Goal: Information Seeking & Learning: Compare options

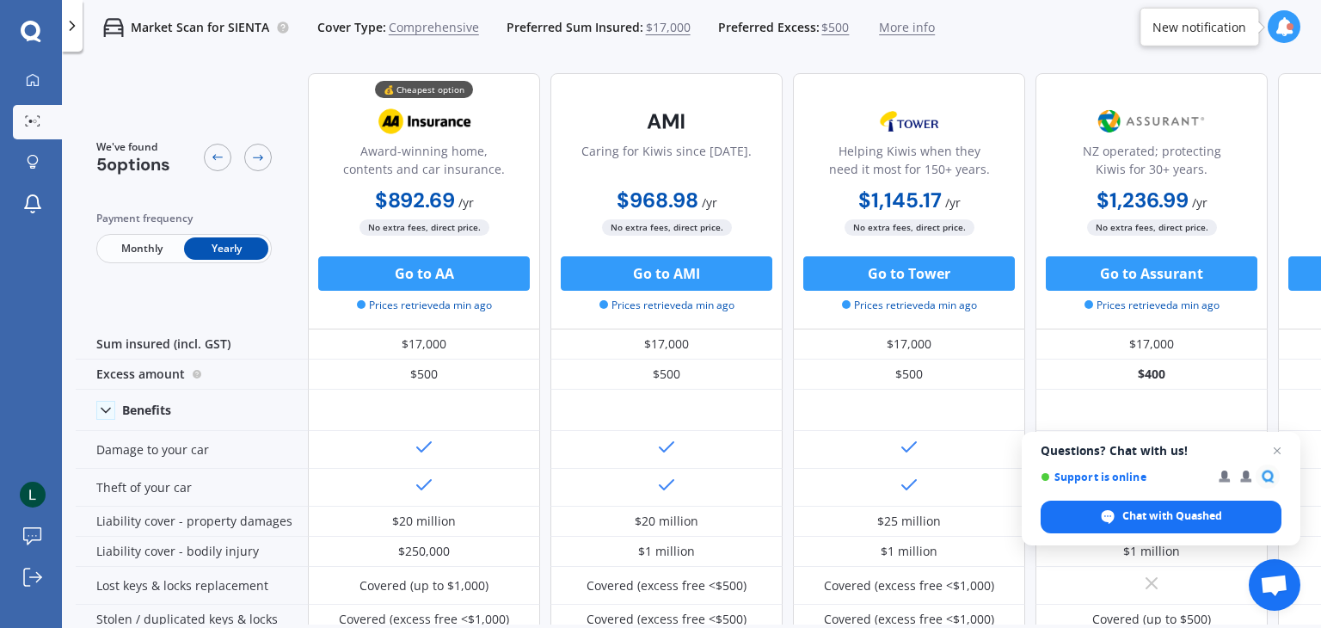
click at [382, 200] on b "$892.69" at bounding box center [415, 200] width 80 height 27
click at [442, 193] on b "$892.69" at bounding box center [415, 200] width 80 height 27
drag, startPoint x: 457, startPoint y: 197, endPoint x: 374, endPoint y: 204, distance: 83.7
click at [375, 204] on span "$892.69 / yr" at bounding box center [424, 202] width 99 height 16
copy span "$892.69"
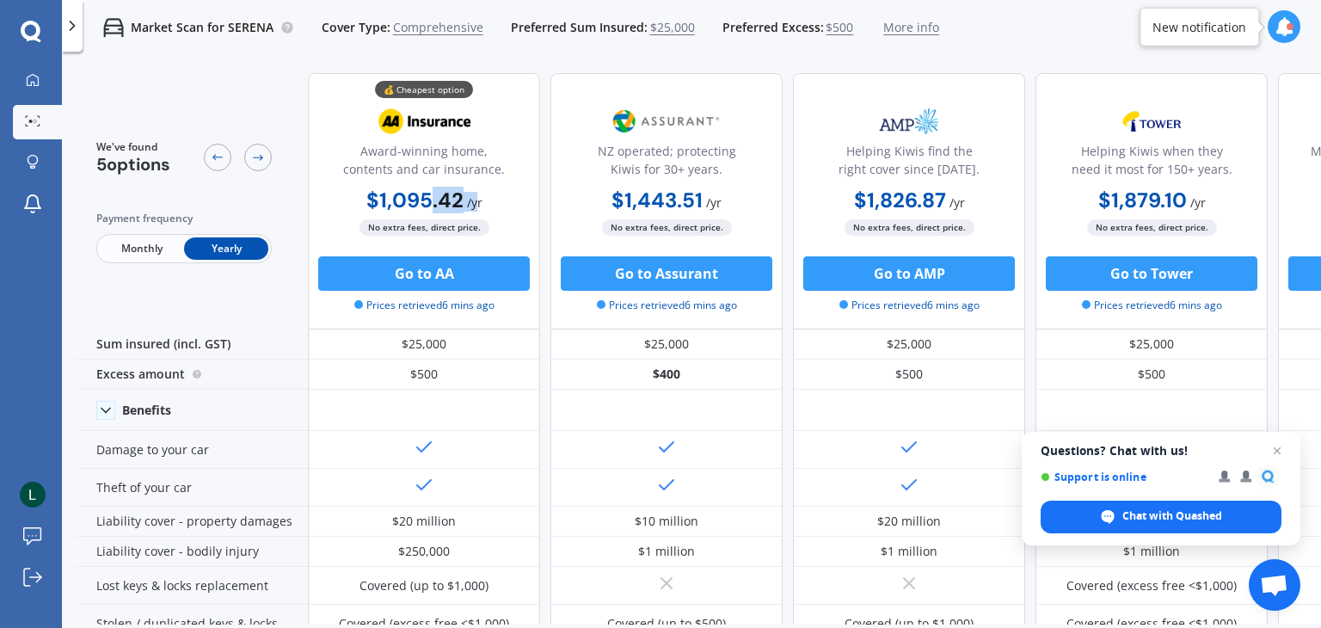
click at [428, 203] on div "$1,095.42 / yr" at bounding box center [424, 202] width 116 height 20
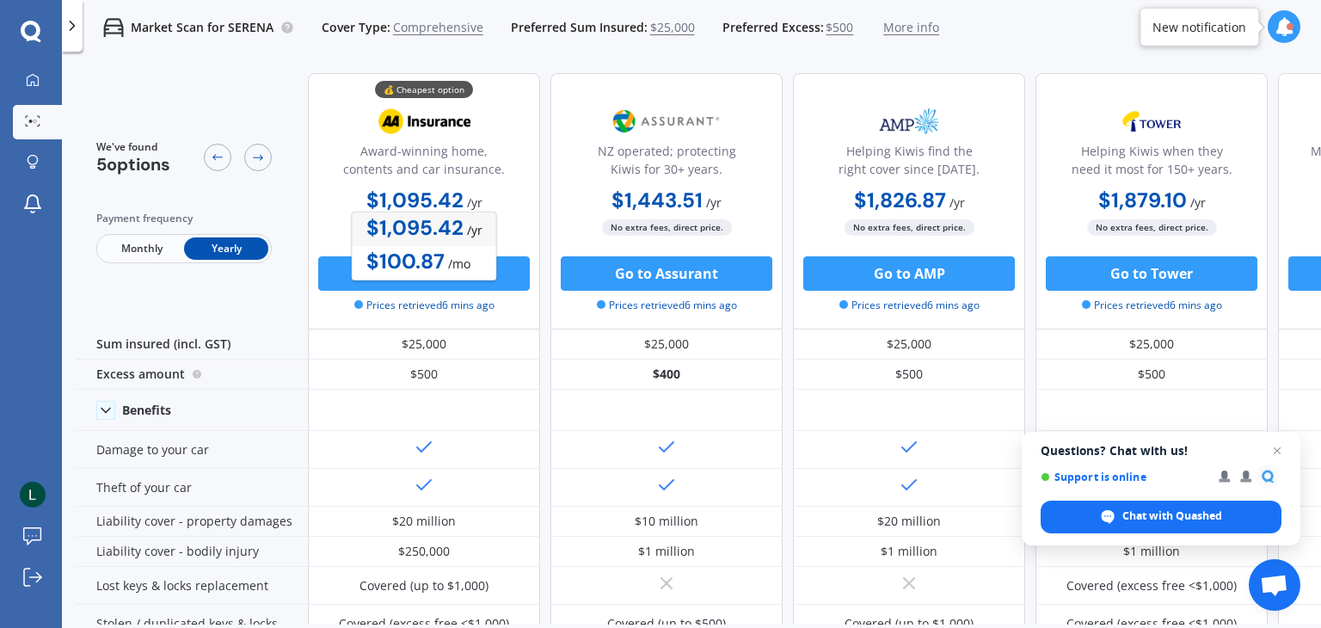
click at [465, 175] on div "Award-winning home, contents and car insurance." at bounding box center [423, 163] width 203 height 43
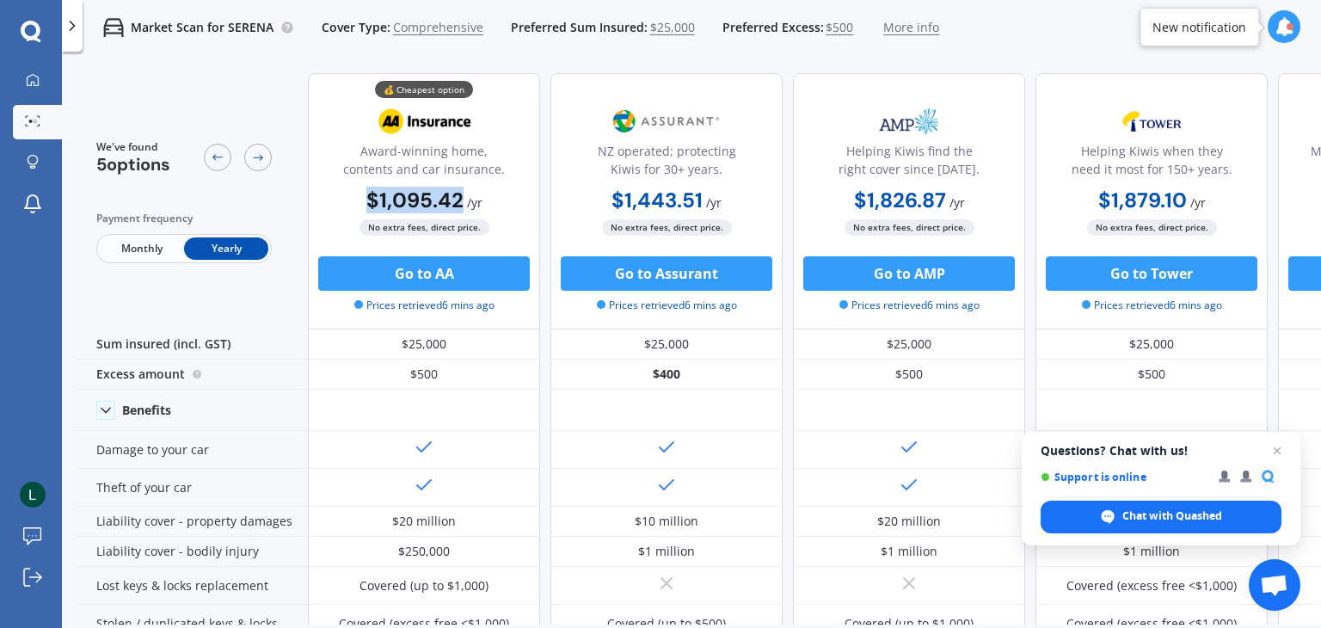
drag, startPoint x: 457, startPoint y: 196, endPoint x: 362, endPoint y: 207, distance: 95.2
click at [362, 207] on div "$1,095.42 / yr $1,095.42 / yr $100.87 / mo" at bounding box center [424, 202] width 232 height 34
copy b "$1,095.42"
click at [1071, 41] on div "Market Scan for SERENA Cover Type: Comprehensive Preferred Sum Insured: $25,000…" at bounding box center [691, 27] width 1259 height 55
